Goal: Task Accomplishment & Management: Use online tool/utility

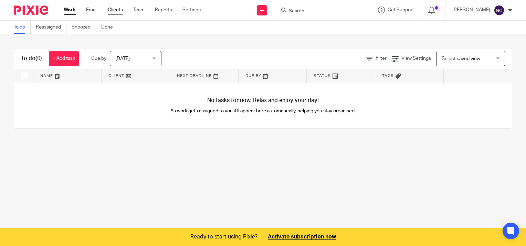
click at [116, 11] on link "Clients" at bounding box center [115, 10] width 15 height 7
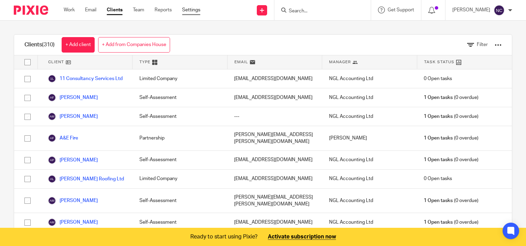
click at [193, 12] on link "Settings" at bounding box center [191, 10] width 18 height 7
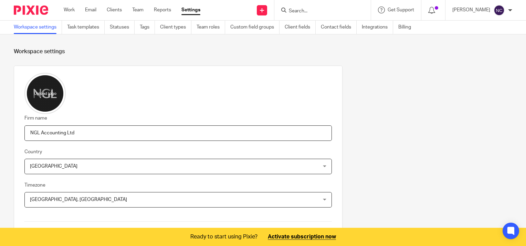
scroll to position [69, 0]
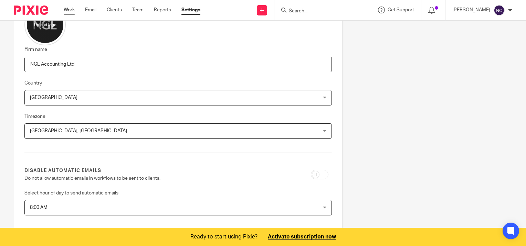
click at [67, 8] on link "Work" at bounding box center [69, 10] width 11 height 7
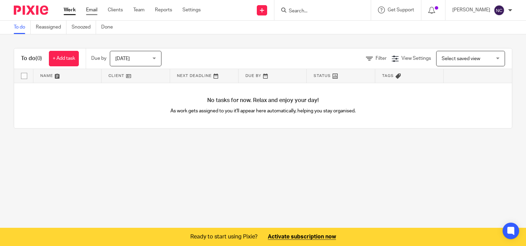
click at [87, 13] on link "Email" at bounding box center [91, 10] width 11 height 7
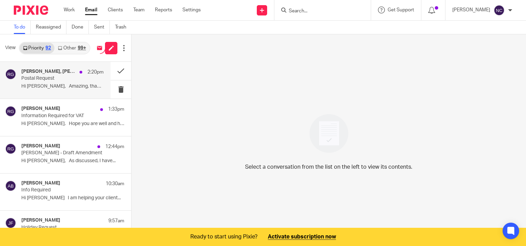
click at [67, 81] on p "Postal Request" at bounding box center [54, 79] width 66 height 6
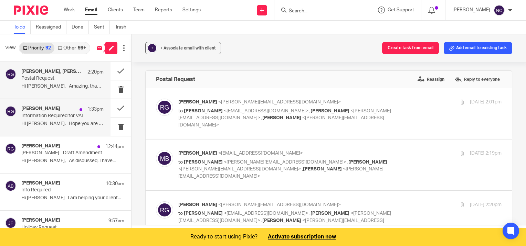
click at [61, 117] on p "Information Required for VAT" at bounding box center [54, 116] width 66 height 6
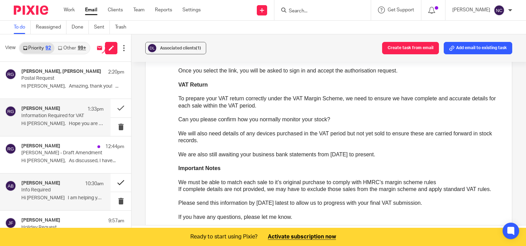
scroll to position [34, 0]
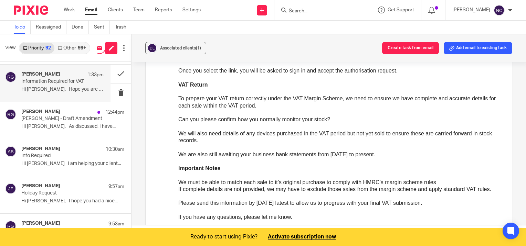
click at [307, 158] on p "We are also still awaiting your business bank statements from 1 January 2025 to…" at bounding box center [339, 154] width 323 height 7
click at [173, 47] on span "Associated clients (1)" at bounding box center [180, 48] width 41 height 4
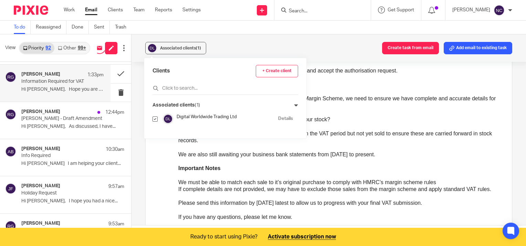
click at [294, 105] on icon at bounding box center [296, 106] width 4 height 4
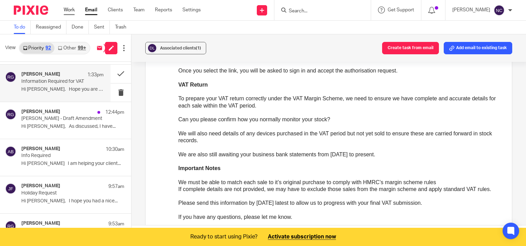
click at [74, 8] on link "Work" at bounding box center [69, 10] width 11 height 7
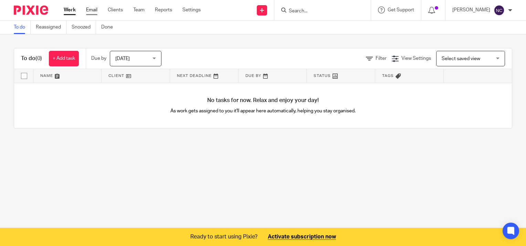
click at [95, 10] on link "Email" at bounding box center [91, 10] width 11 height 7
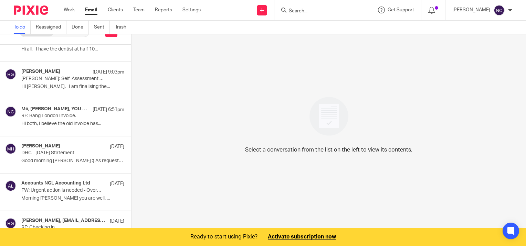
scroll to position [310, 0]
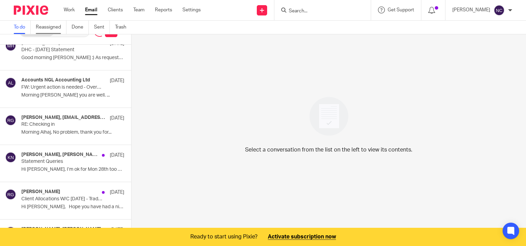
click at [49, 28] on link "Reassigned" at bounding box center [51, 27] width 31 height 13
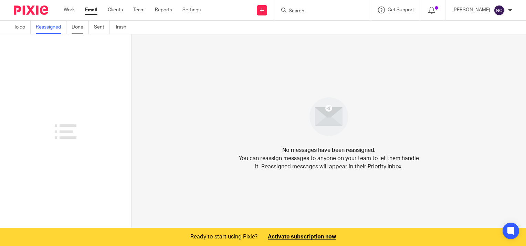
click at [76, 29] on link "Done" at bounding box center [80, 27] width 17 height 13
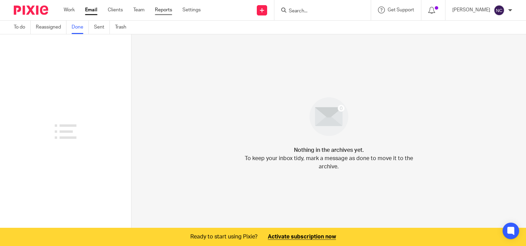
click at [164, 12] on link "Reports" at bounding box center [163, 10] width 17 height 7
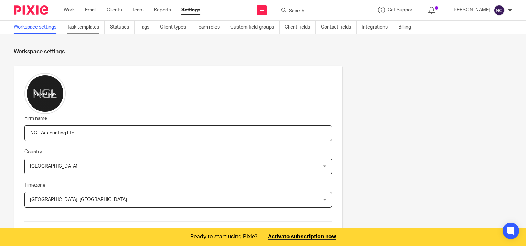
drag, startPoint x: 82, startPoint y: 32, endPoint x: 84, endPoint y: 26, distance: 6.4
click at [83, 32] on link "Task templates" at bounding box center [86, 27] width 38 height 13
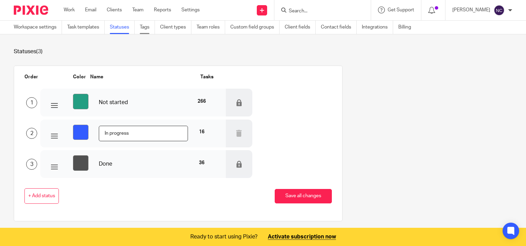
click at [143, 25] on link "Tags" at bounding box center [147, 27] width 15 height 13
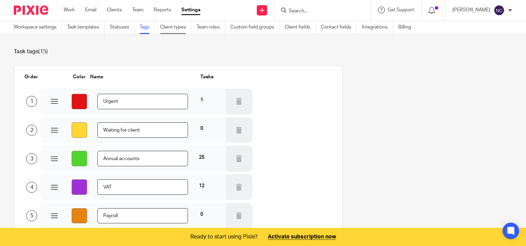
drag, startPoint x: 179, startPoint y: 24, endPoint x: 184, endPoint y: 26, distance: 5.4
click at [179, 25] on link "Client types" at bounding box center [175, 27] width 31 height 13
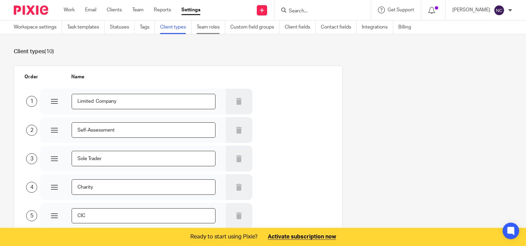
click at [206, 26] on link "Team roles" at bounding box center [211, 27] width 29 height 13
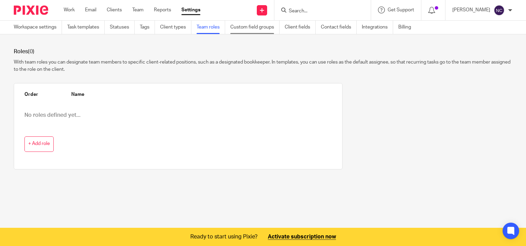
click at [254, 32] on link "Custom field groups" at bounding box center [254, 27] width 49 height 13
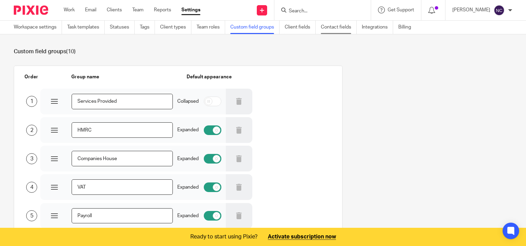
click at [344, 28] on link "Contact fields" at bounding box center [339, 27] width 36 height 13
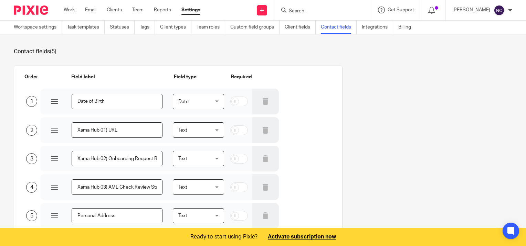
click at [62, 11] on div "Work Email Clients Team Reports Settings Work Email Clients Team Reports Settin…" at bounding box center [134, 10] width 154 height 20
click at [69, 9] on link "Work" at bounding box center [69, 10] width 11 height 7
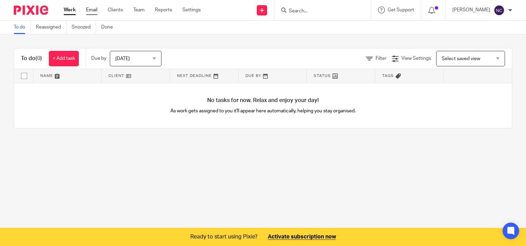
click at [97, 11] on link "Email" at bounding box center [91, 10] width 11 height 7
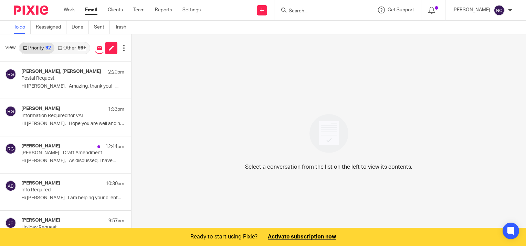
click at [80, 48] on div "99+" at bounding box center [82, 48] width 8 height 5
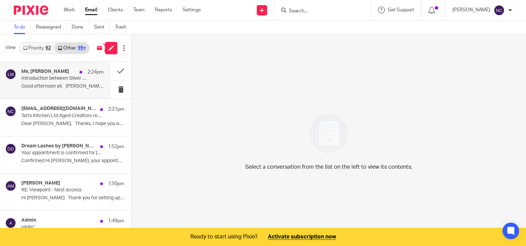
click at [64, 81] on p "Introduction between Silver Stnadard Houses UK LTD and Ultimate Finance" at bounding box center [54, 79] width 66 height 6
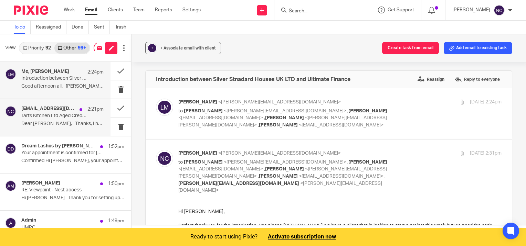
drag, startPoint x: 66, startPoint y: 122, endPoint x: 67, endPoint y: 118, distance: 3.6
click at [66, 121] on p "Dear Natasha, Thanks, I hope you are..." at bounding box center [62, 124] width 82 height 6
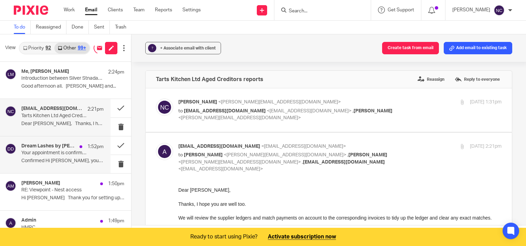
click at [39, 162] on p "Confirmed Hi natasha, your appointment is..." at bounding box center [62, 161] width 82 height 6
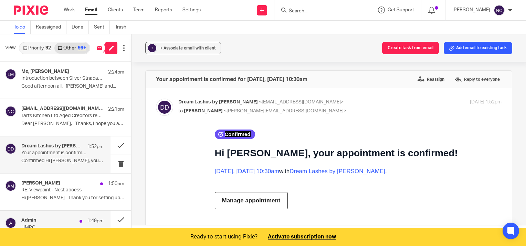
scroll to position [69, 0]
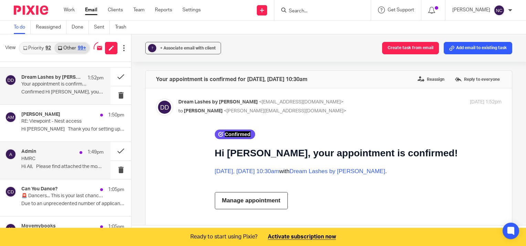
click at [48, 160] on p "HMRC" at bounding box center [54, 159] width 66 height 6
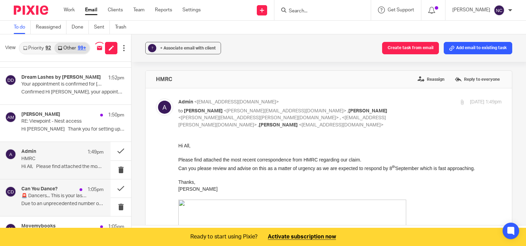
scroll to position [0, 0]
click at [37, 48] on link "Priority 92" at bounding box center [37, 48] width 35 height 11
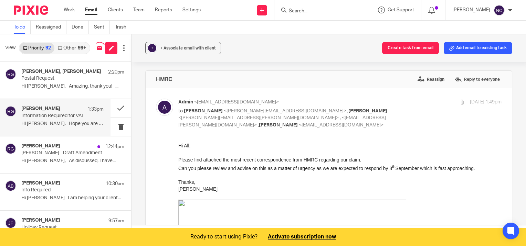
click at [59, 121] on p "Hi [PERSON_NAME]. Hope you are well and had a..." at bounding box center [62, 124] width 82 height 6
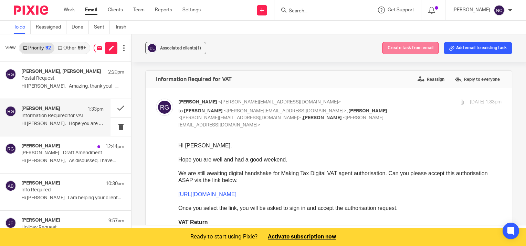
click at [403, 50] on button "Create task from email" at bounding box center [410, 48] width 57 height 12
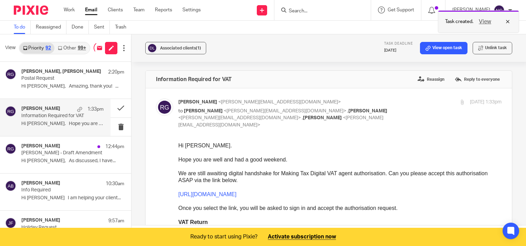
click at [482, 23] on button "View" at bounding box center [485, 22] width 17 height 8
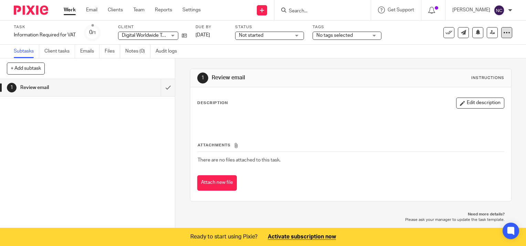
click at [504, 34] on icon at bounding box center [506, 32] width 7 height 7
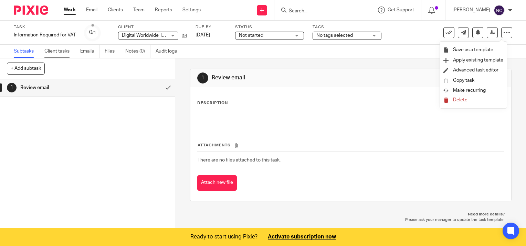
click at [54, 50] on link "Client tasks" at bounding box center [59, 51] width 31 height 13
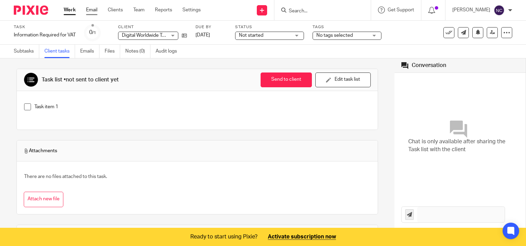
click at [93, 8] on link "Email" at bounding box center [91, 10] width 11 height 7
